Goal: Transaction & Acquisition: Purchase product/service

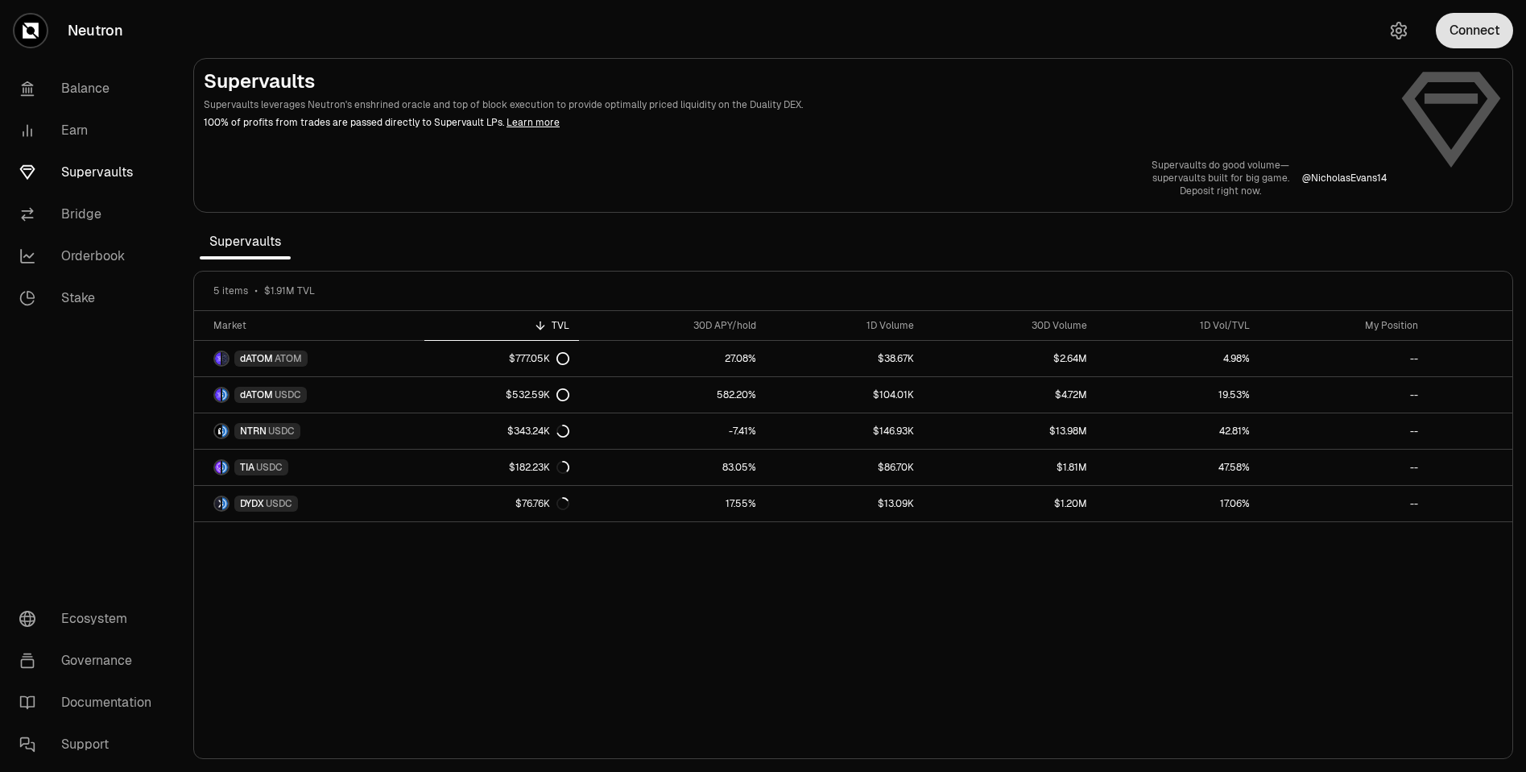
click at [1491, 38] on button "Connect" at bounding box center [1474, 30] width 77 height 35
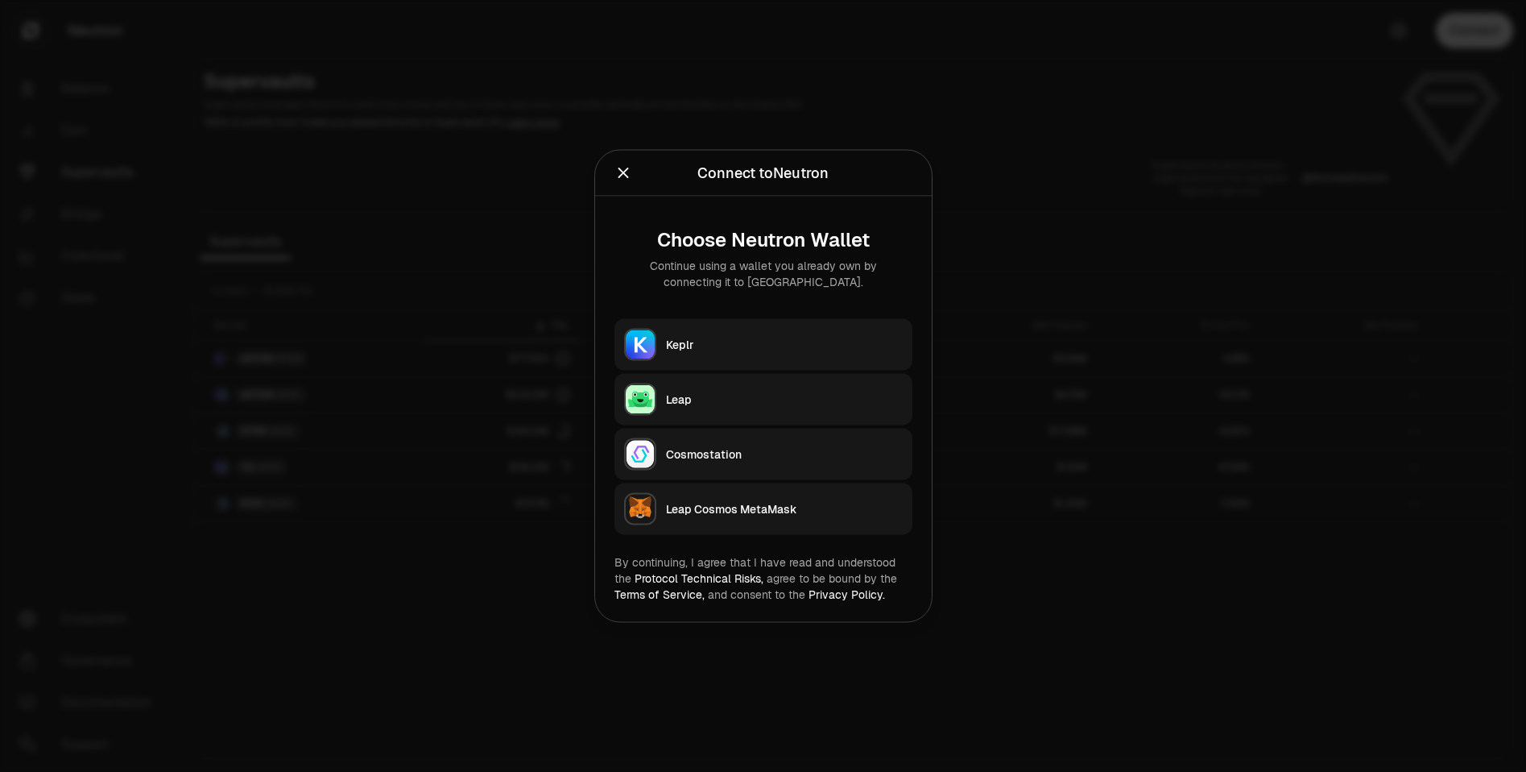
click at [692, 346] on div "Keplr" at bounding box center [784, 345] width 237 height 16
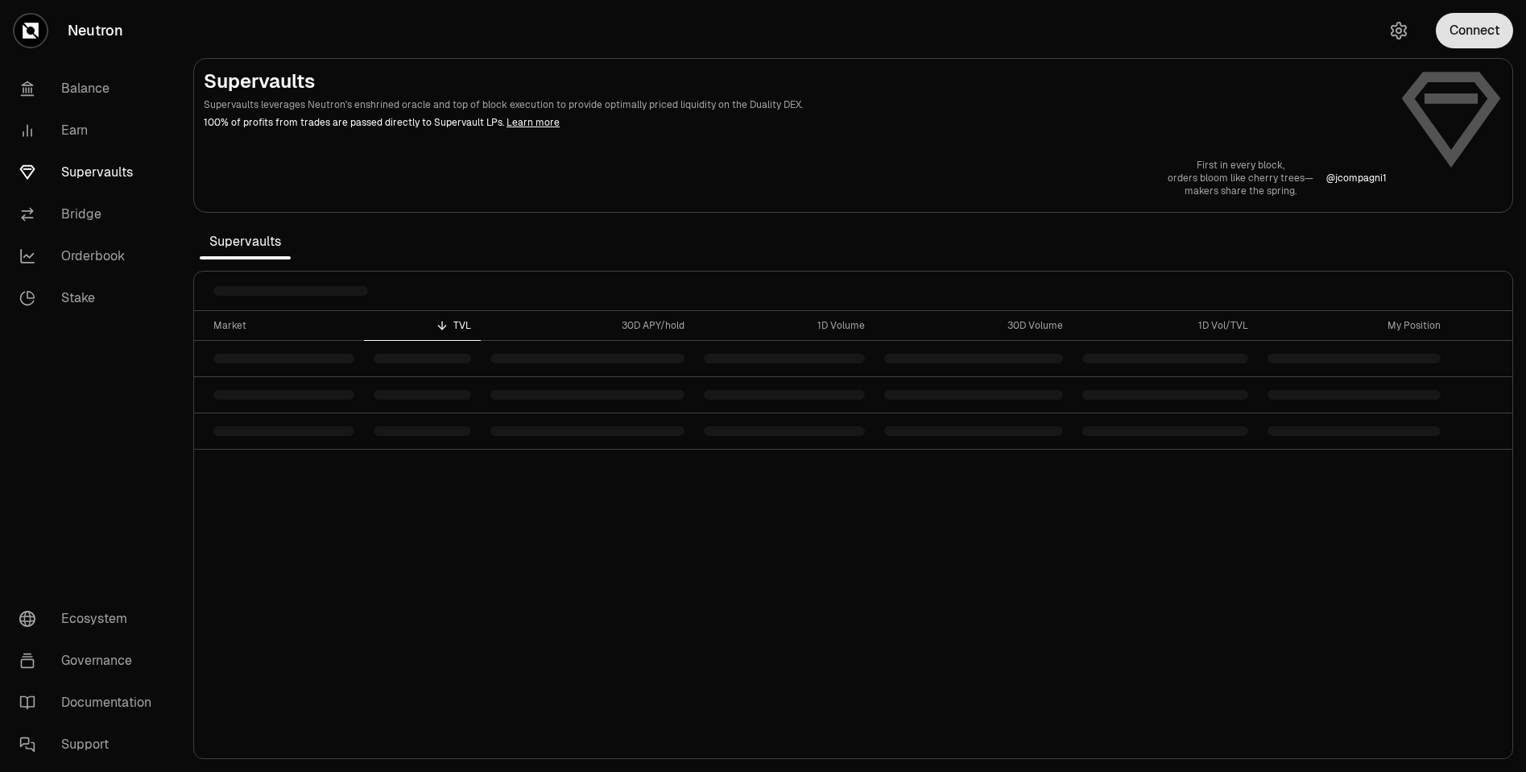
click at [1483, 23] on button "Connect" at bounding box center [1474, 30] width 77 height 35
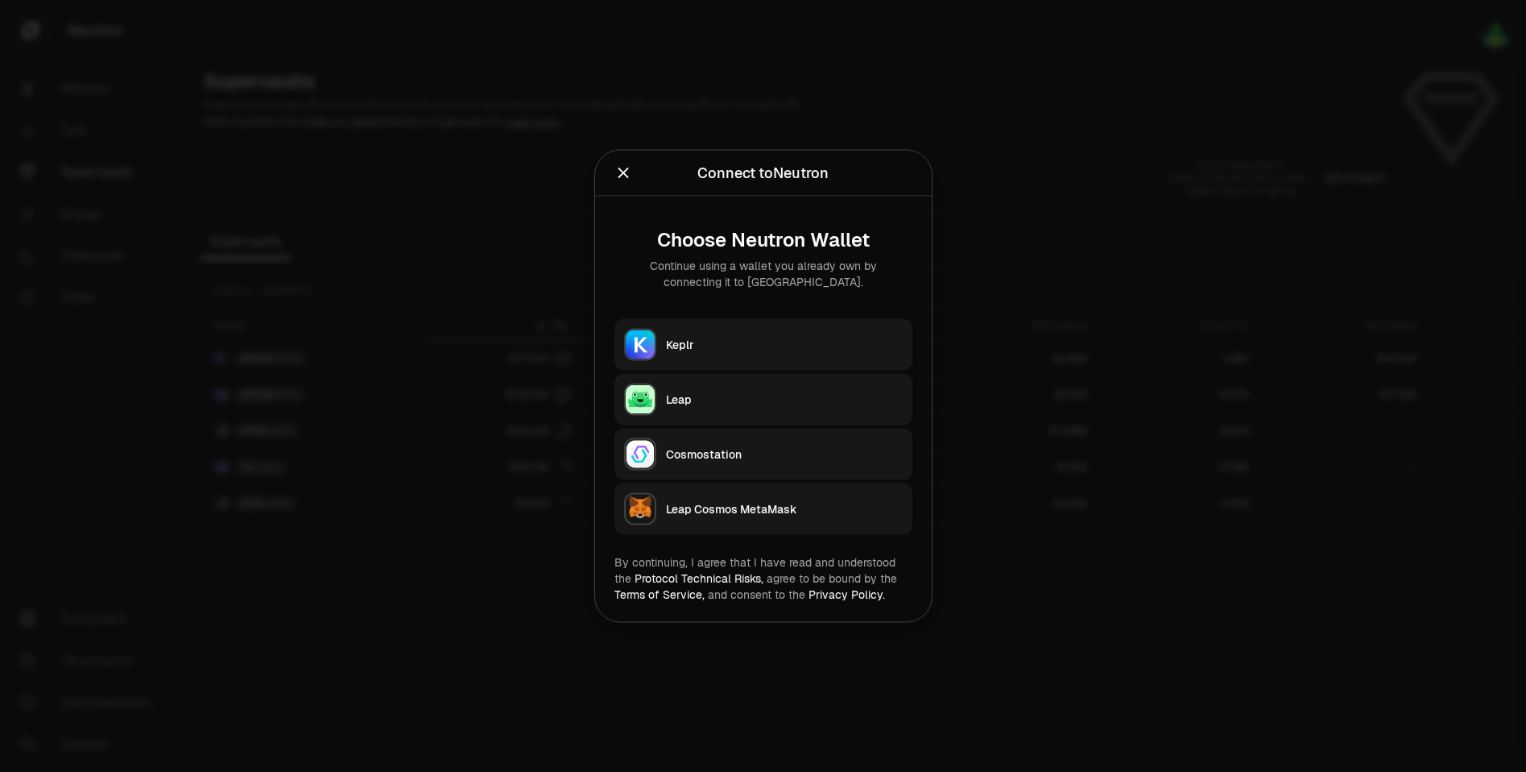
click at [728, 342] on div "Keplr" at bounding box center [784, 345] width 237 height 16
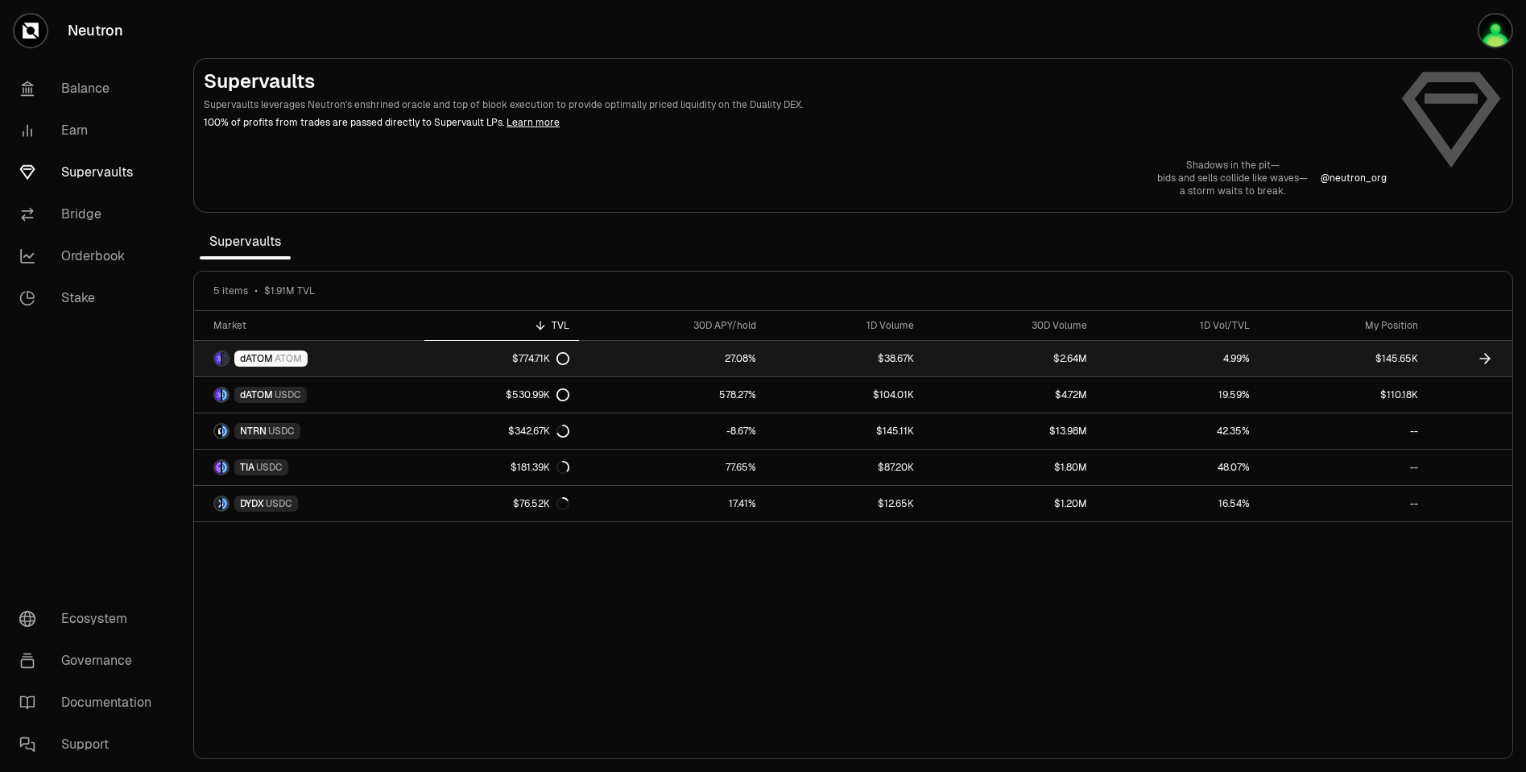
click at [650, 356] on link "27.08%" at bounding box center [672, 358] width 187 height 35
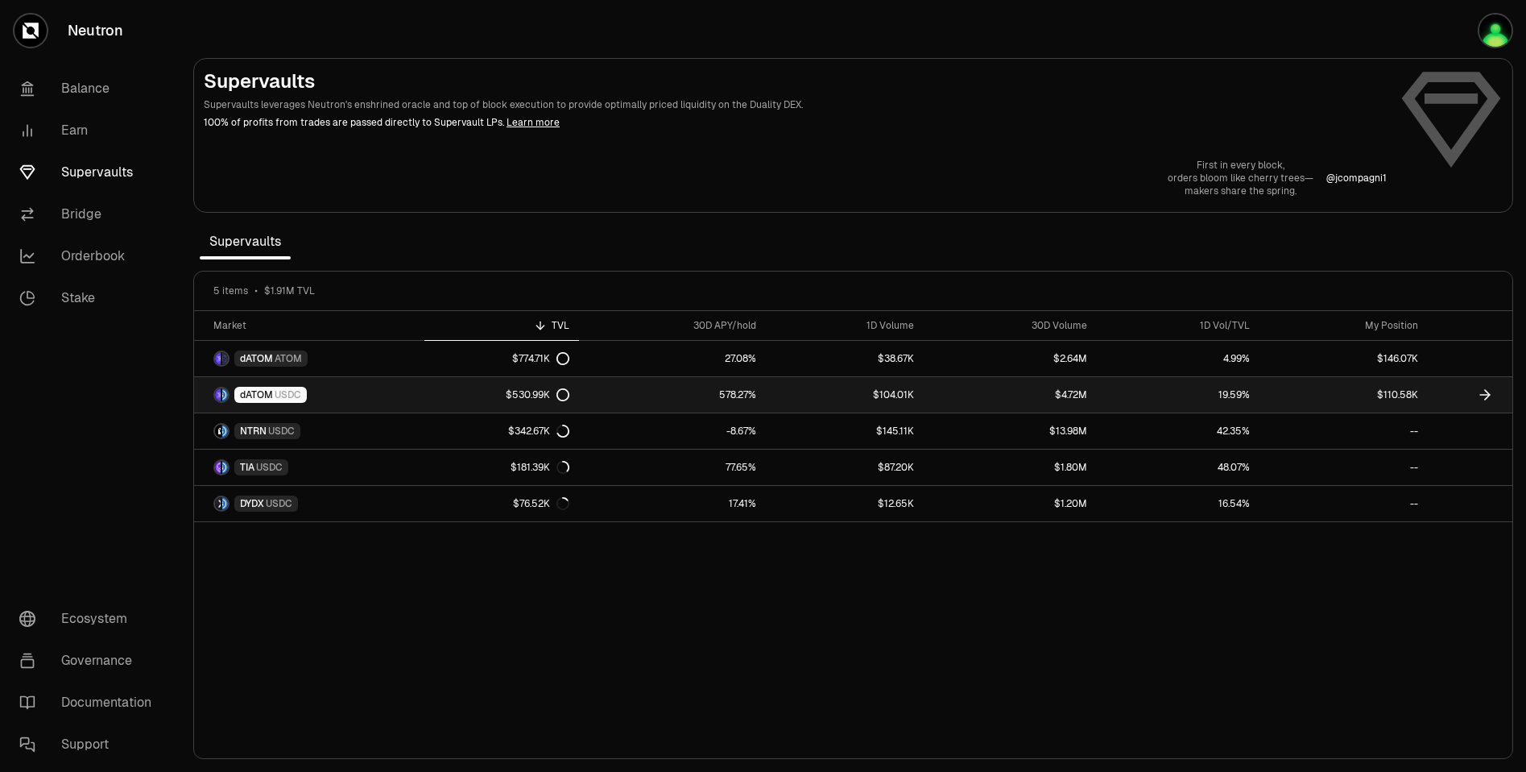
click at [345, 391] on link "dATOM USDC" at bounding box center [309, 394] width 230 height 35
